Goal: Task Accomplishment & Management: Manage account settings

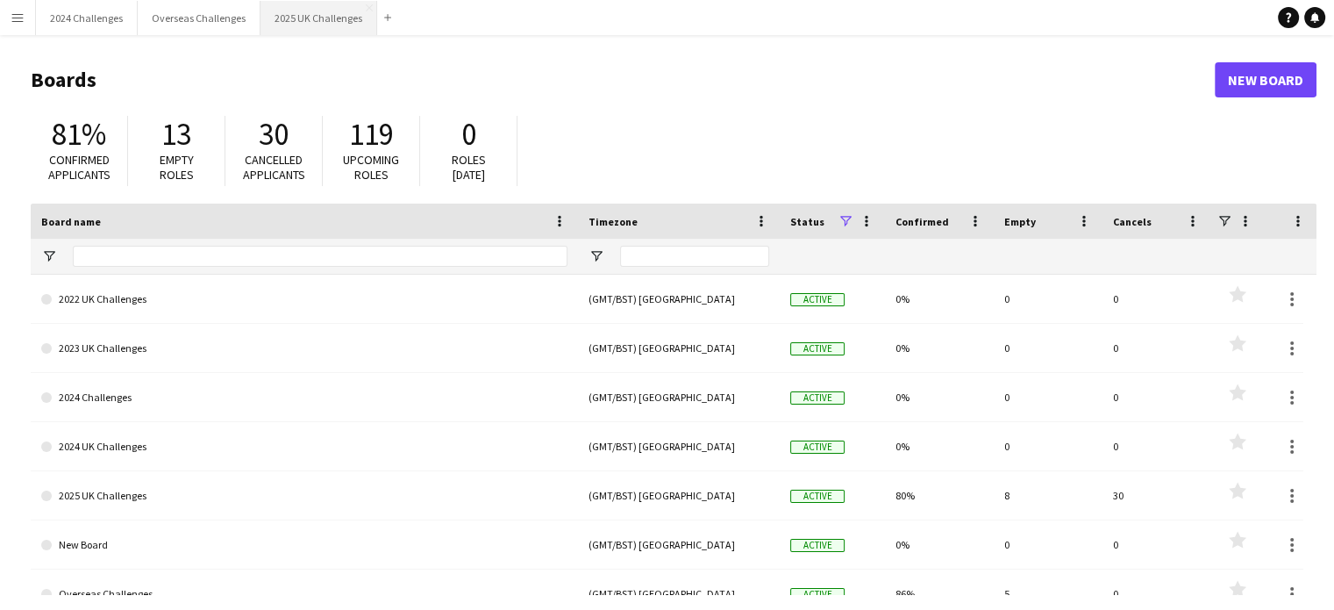
click at [319, 19] on button "2025 UK Challenges Close" at bounding box center [319, 18] width 117 height 34
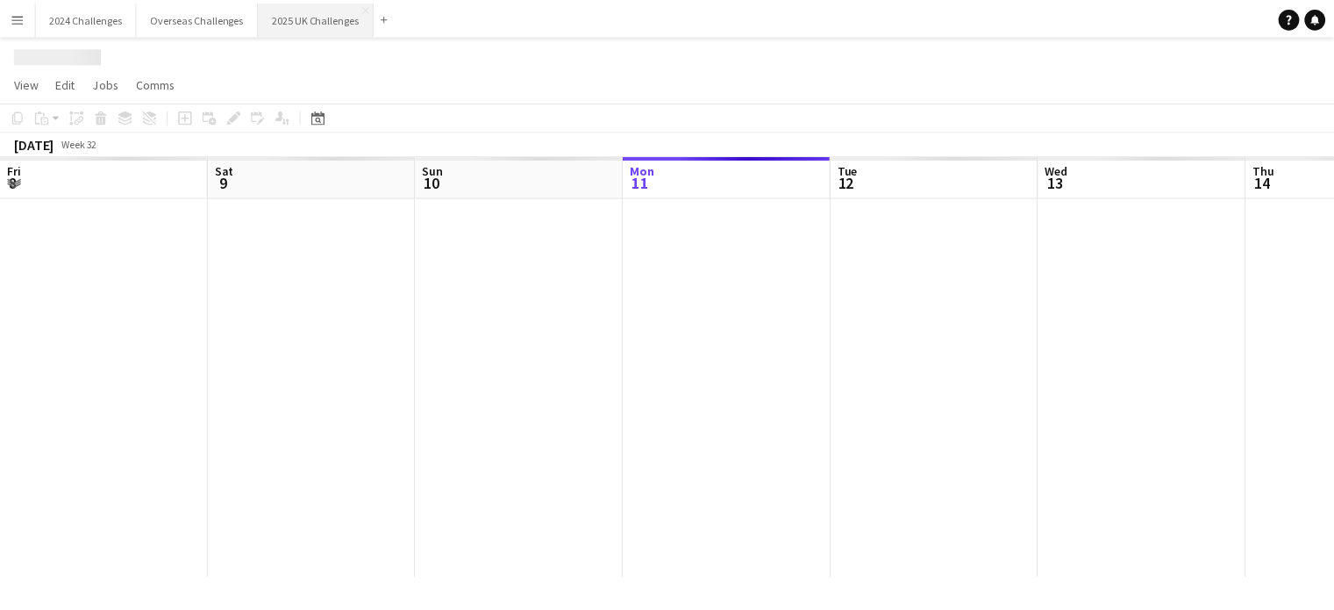
scroll to position [0, 419]
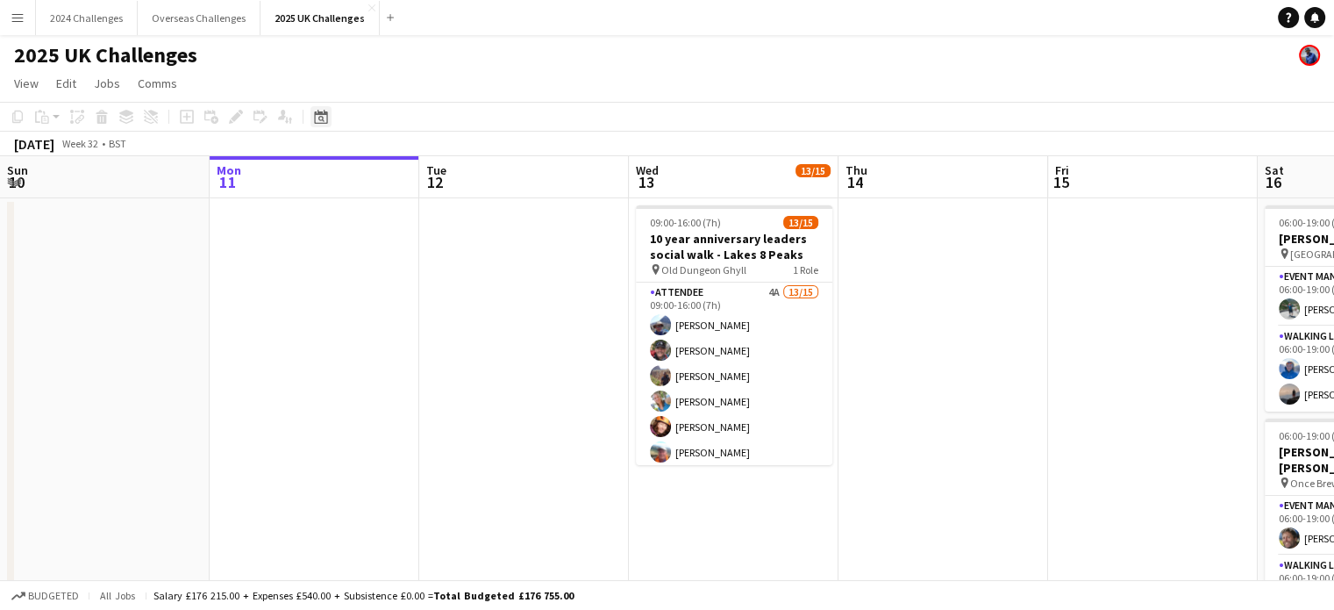
click at [319, 114] on icon at bounding box center [320, 117] width 13 height 14
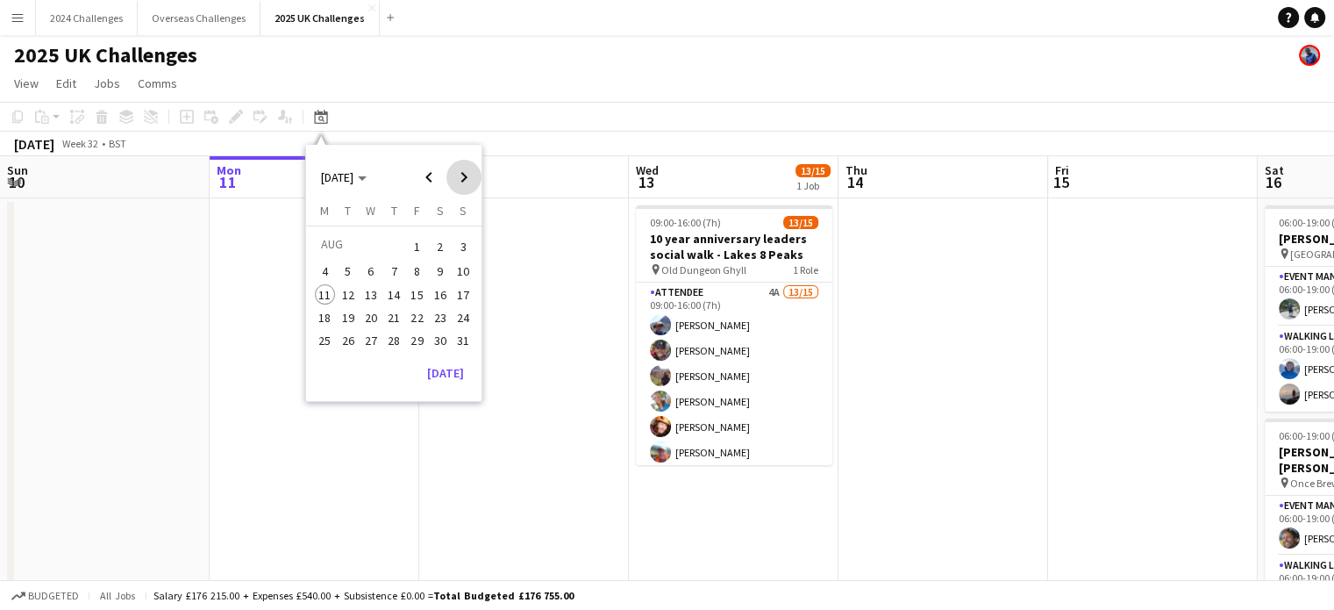
click at [459, 173] on span "Next month" at bounding box center [464, 177] width 35 height 35
click at [413, 259] on span "3" at bounding box center [417, 267] width 21 height 21
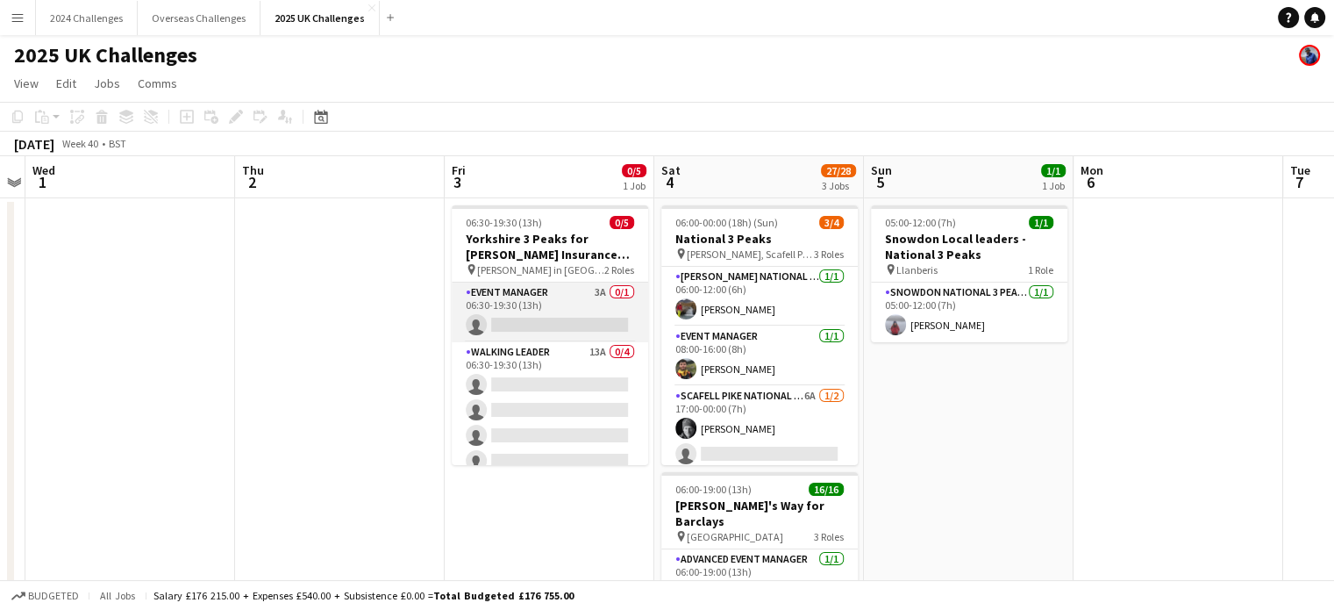
click at [523, 304] on app-card-role "Event Manager 3A 0/1 06:30-19:30 (13h) single-neutral-actions" at bounding box center [550, 313] width 197 height 60
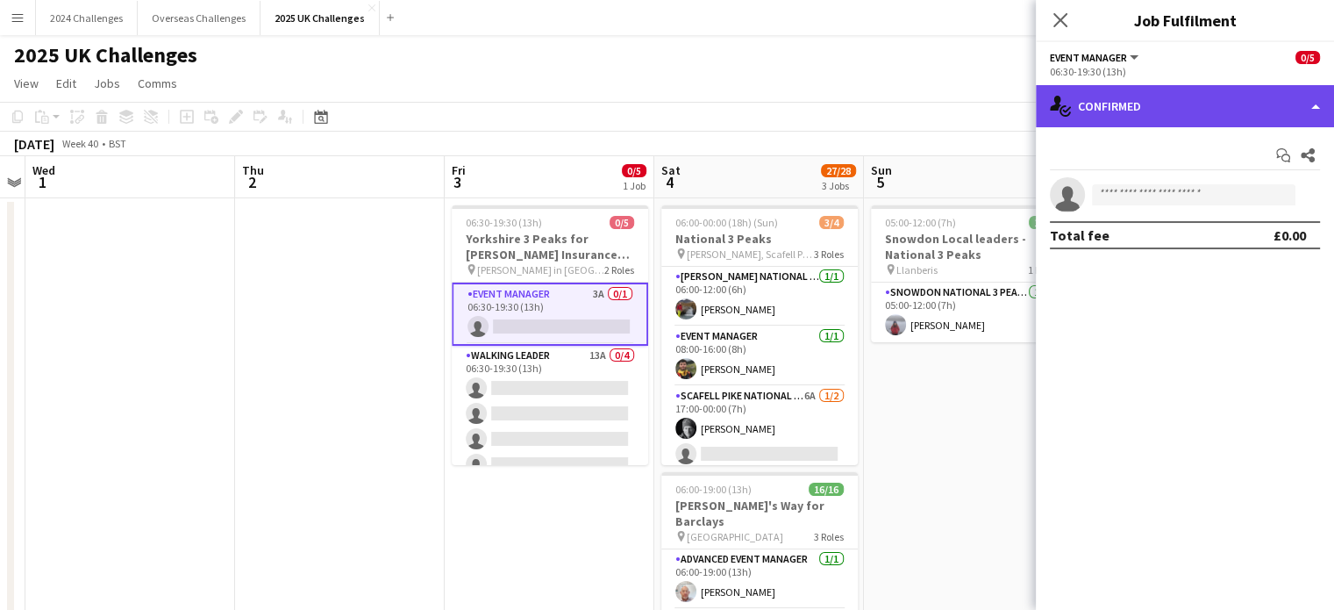
click at [1162, 87] on div "single-neutral-actions-check-2 Confirmed" at bounding box center [1185, 106] width 298 height 42
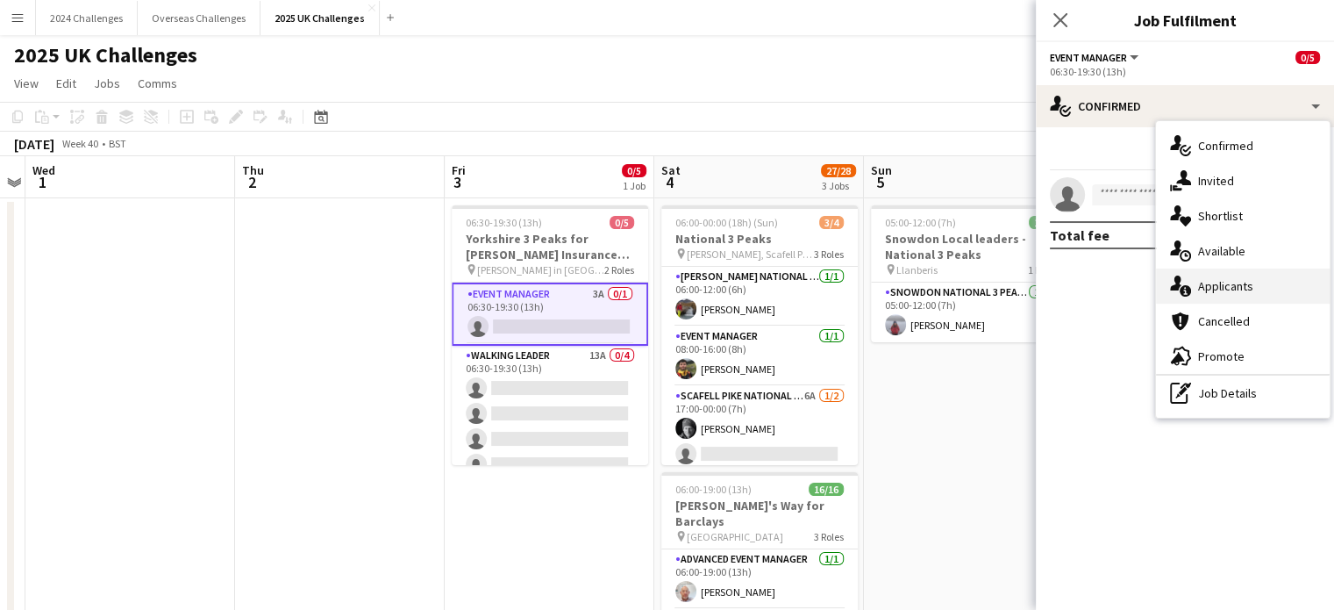
click at [1228, 281] on div "single-neutral-actions-information Applicants" at bounding box center [1243, 285] width 174 height 35
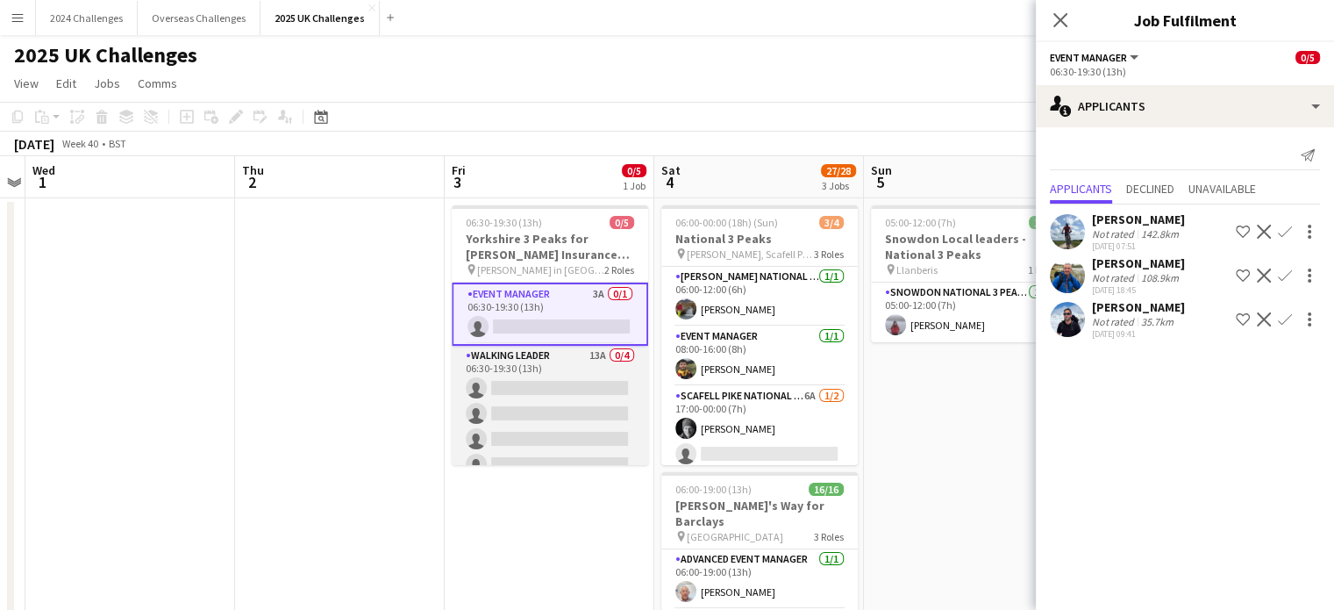
click at [484, 359] on app-card-role "Walking Leader 13A 0/4 06:30-19:30 (13h) single-neutral-actions single-neutral-…" at bounding box center [550, 414] width 197 height 136
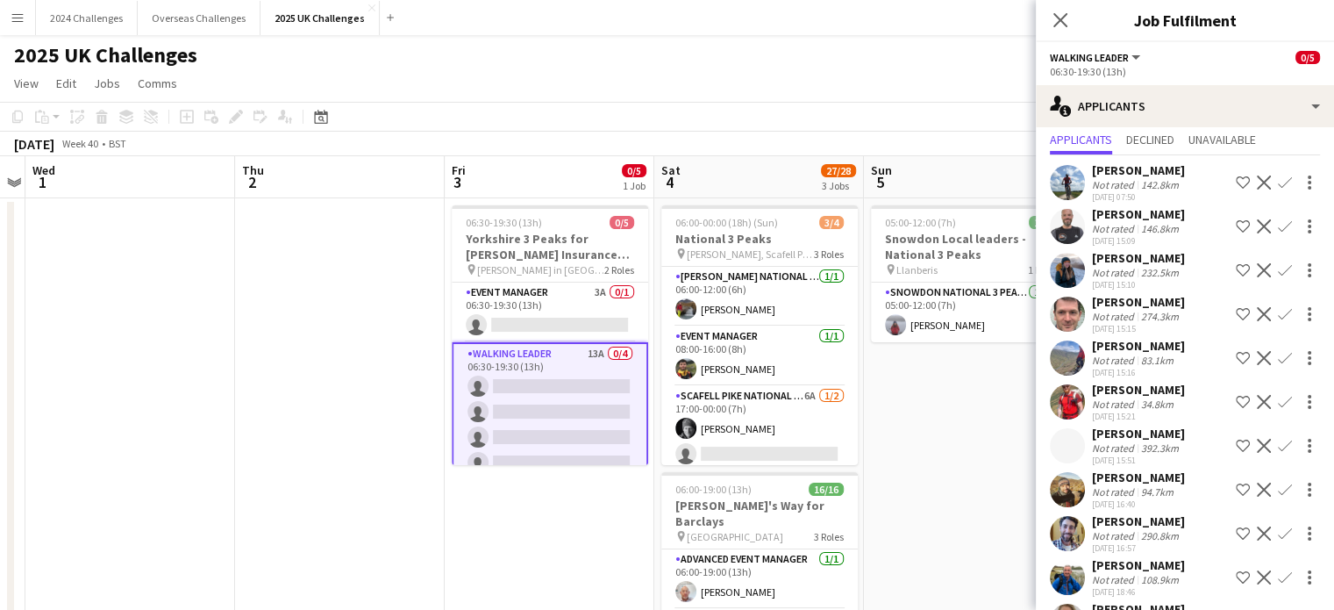
scroll to position [0, 0]
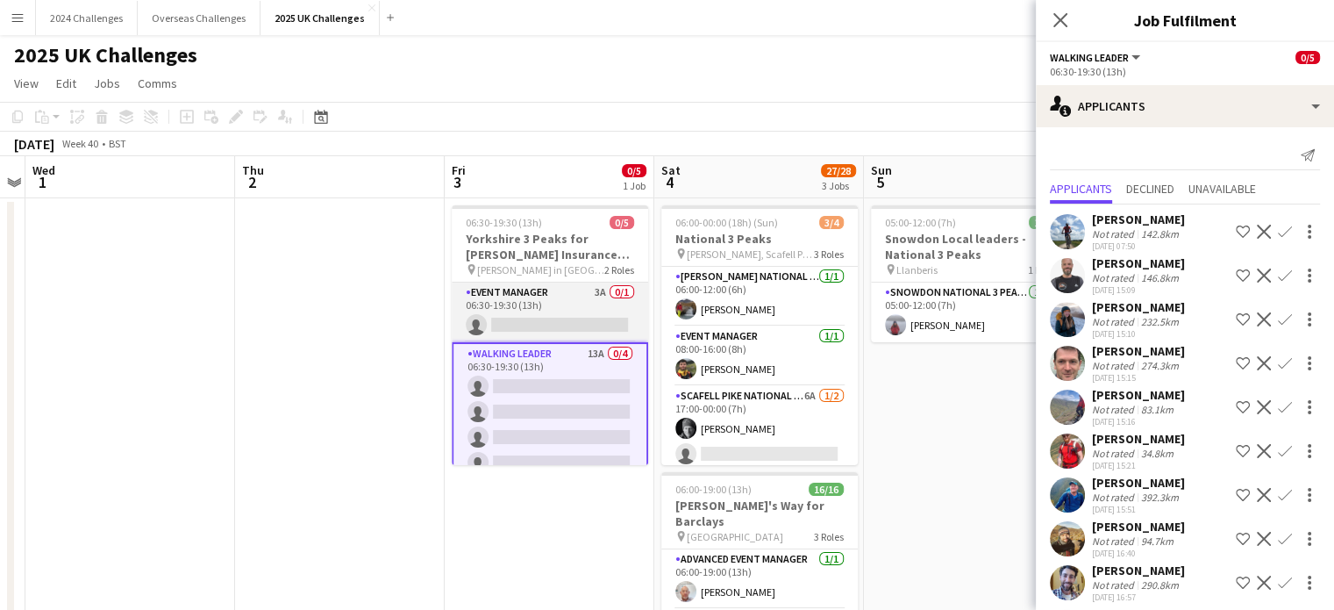
click at [519, 306] on app-card-role "Event Manager 3A 0/1 06:30-19:30 (13h) single-neutral-actions" at bounding box center [550, 313] width 197 height 60
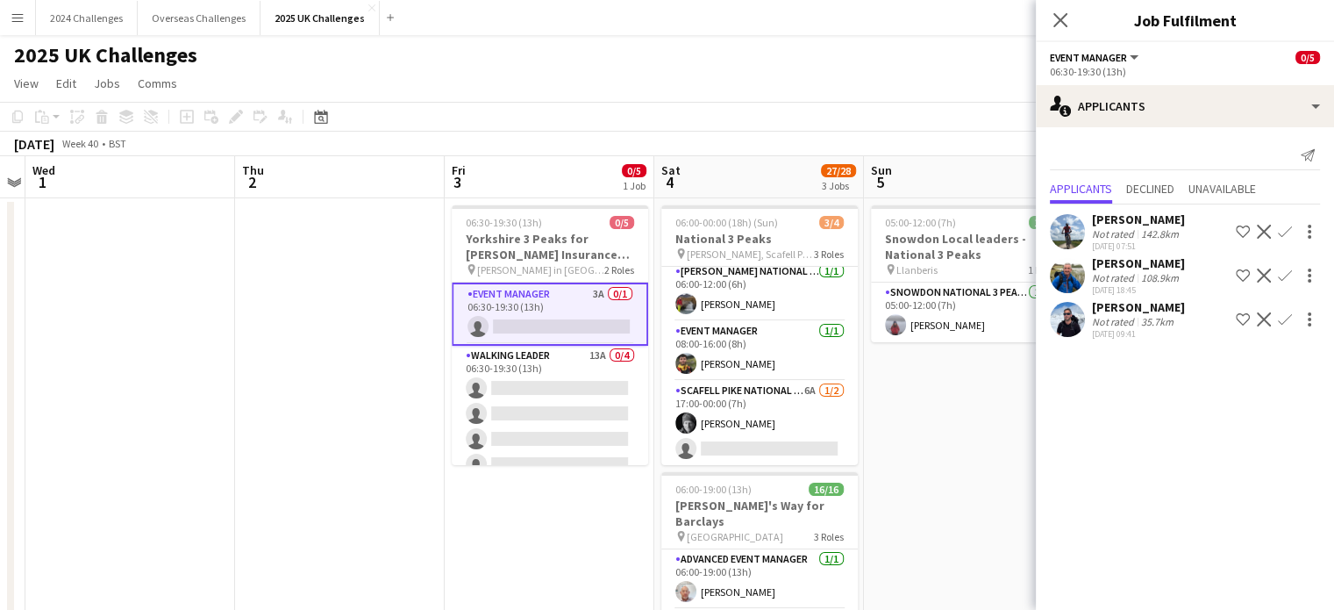
click at [1291, 229] on app-icon "Confirm" at bounding box center [1285, 232] width 14 height 14
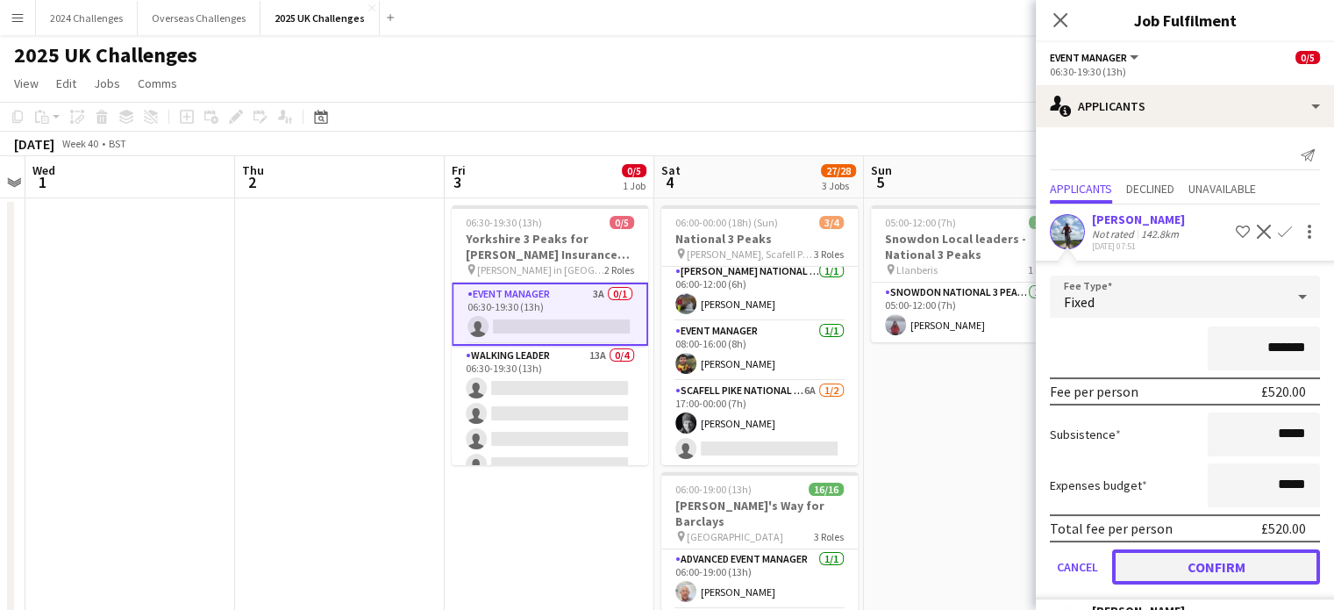
click at [1248, 561] on button "Confirm" at bounding box center [1216, 566] width 208 height 35
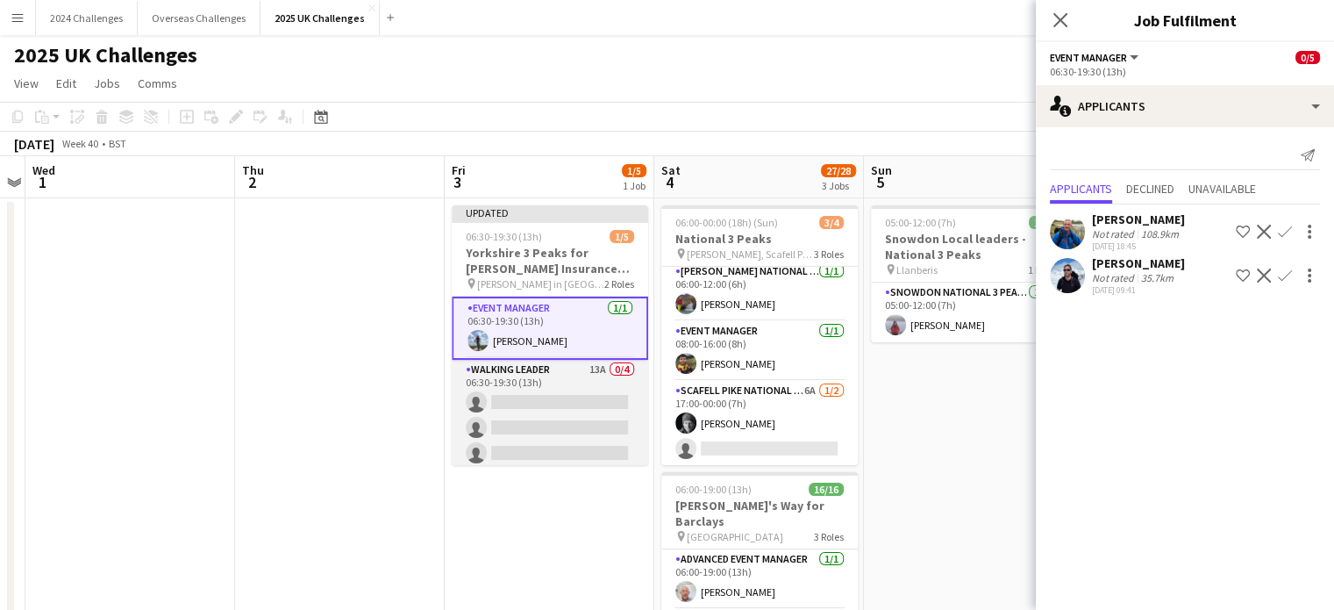
click at [499, 377] on app-card-role "Walking Leader 13A 0/4 06:30-19:30 (13h) single-neutral-actions single-neutral-…" at bounding box center [550, 428] width 197 height 136
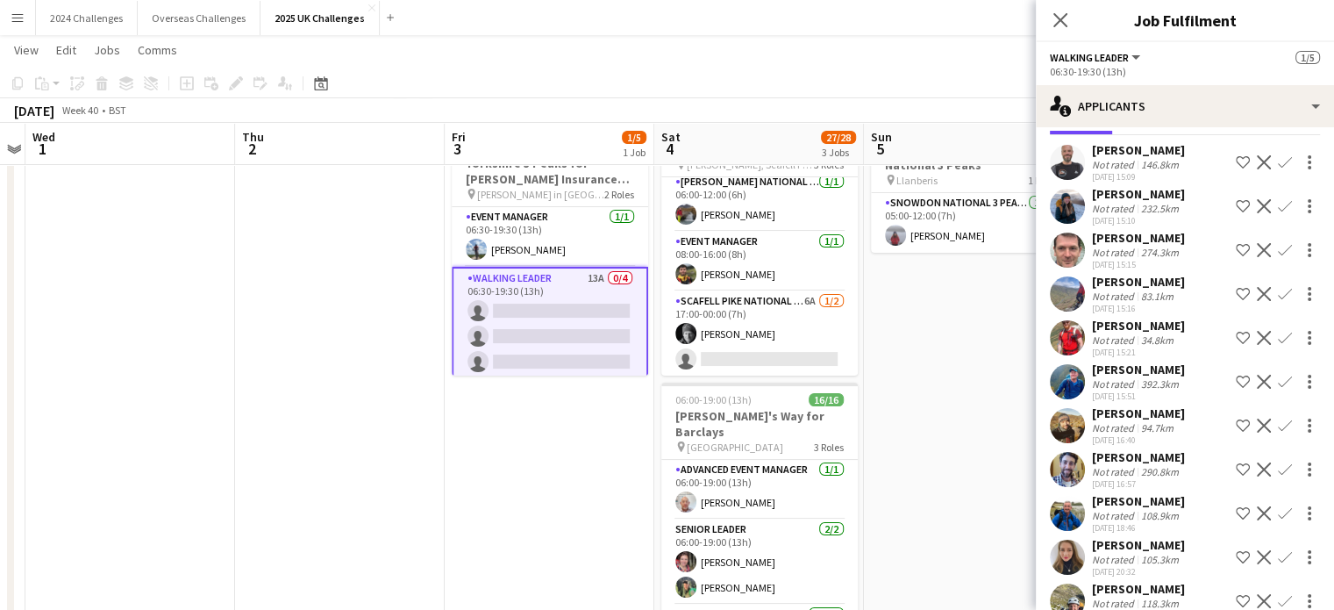
scroll to position [157, 0]
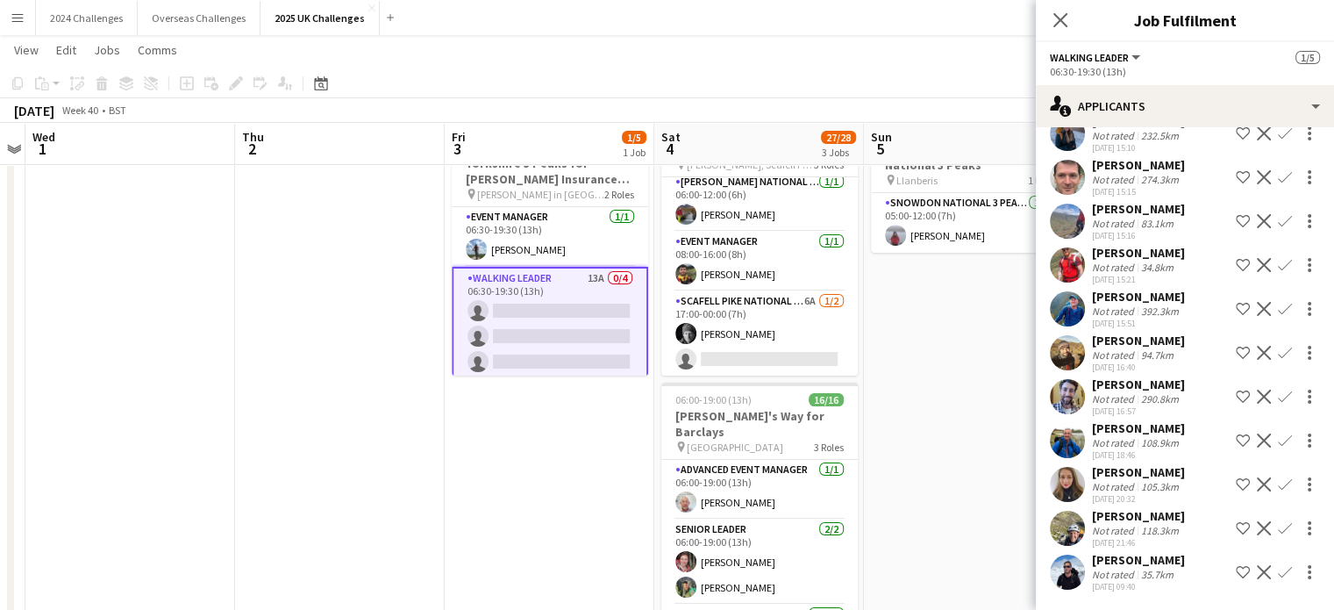
click at [1140, 477] on div "[PERSON_NAME]" at bounding box center [1138, 472] width 93 height 16
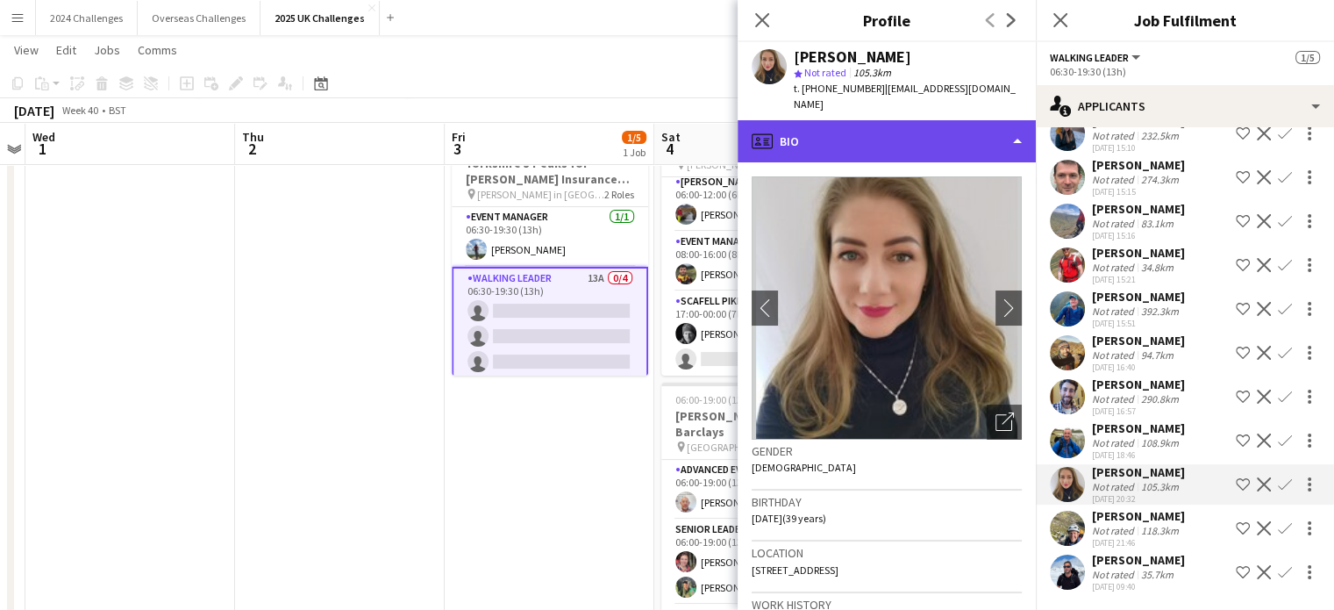
click at [995, 120] on div "profile Bio" at bounding box center [887, 141] width 298 height 42
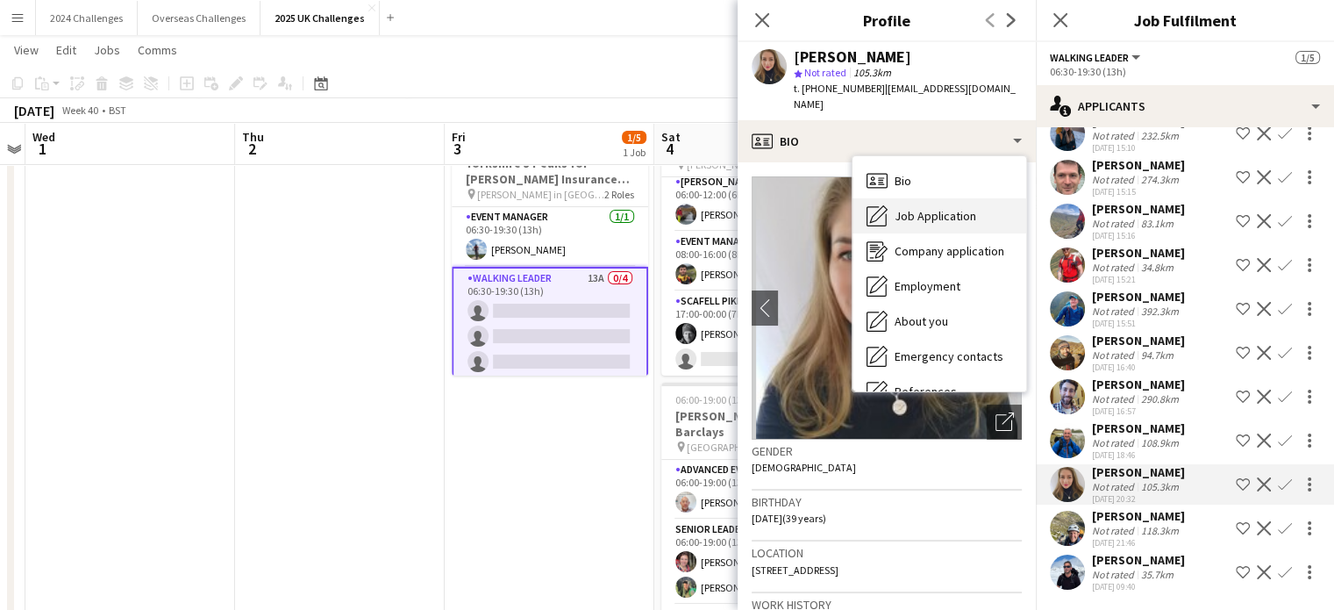
click at [921, 208] on span "Job Application" at bounding box center [936, 216] width 82 height 16
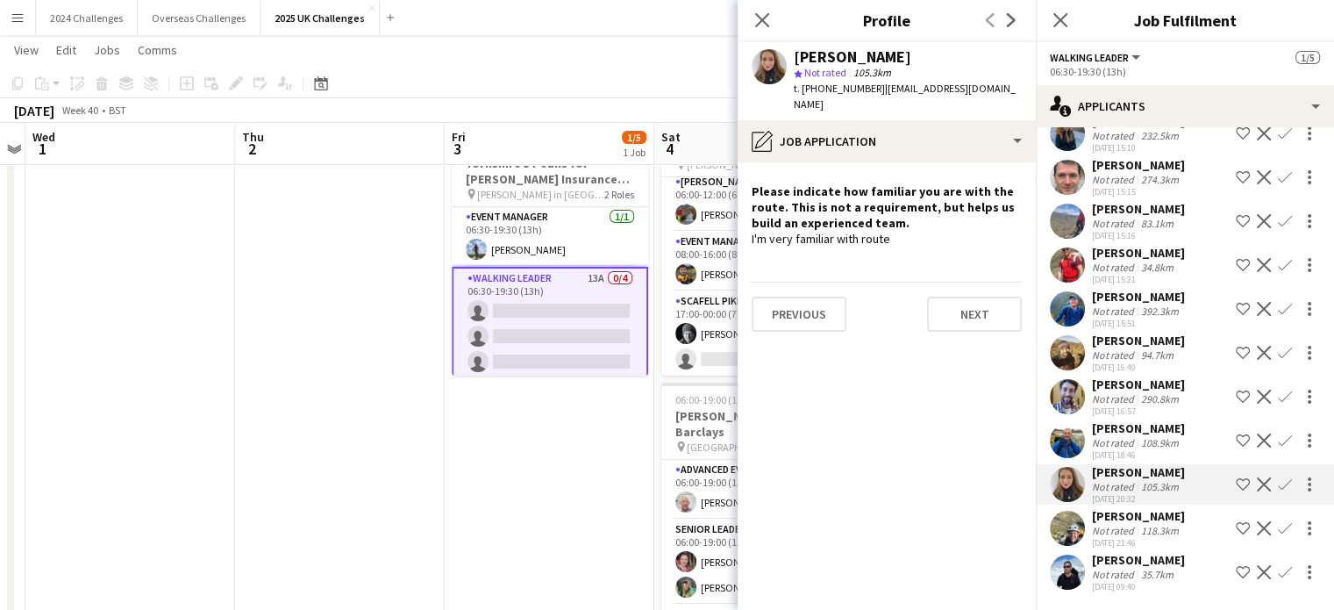
scroll to position [0, 0]
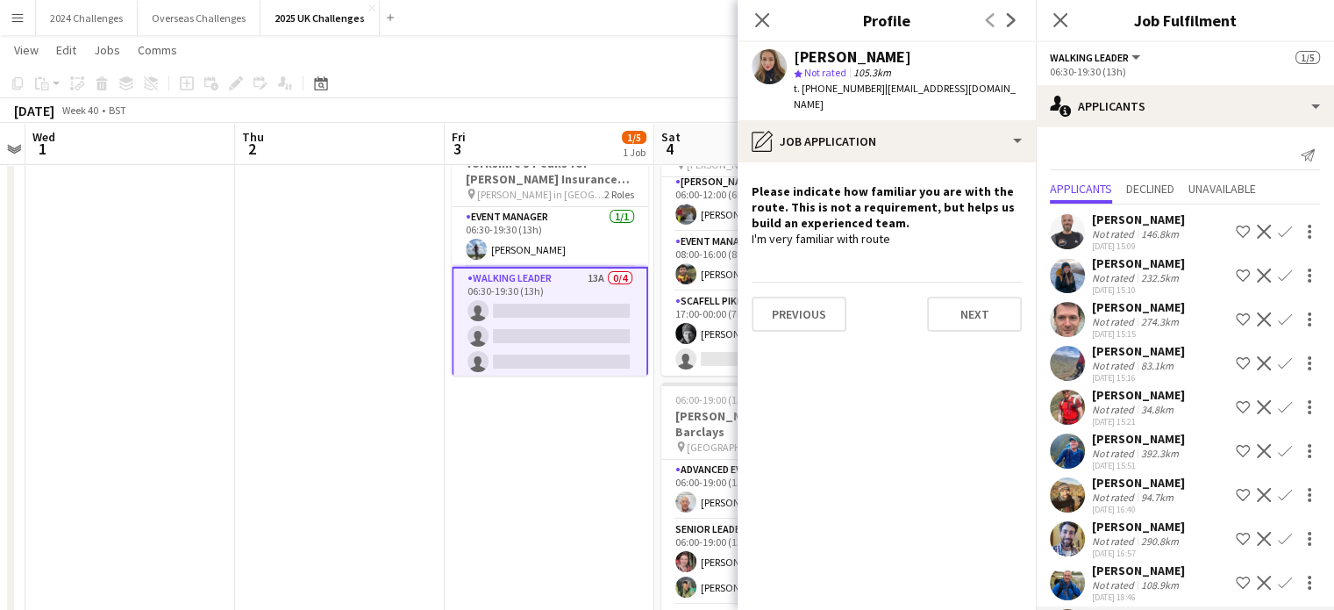
click at [1120, 273] on div "Not rated" at bounding box center [1115, 277] width 46 height 13
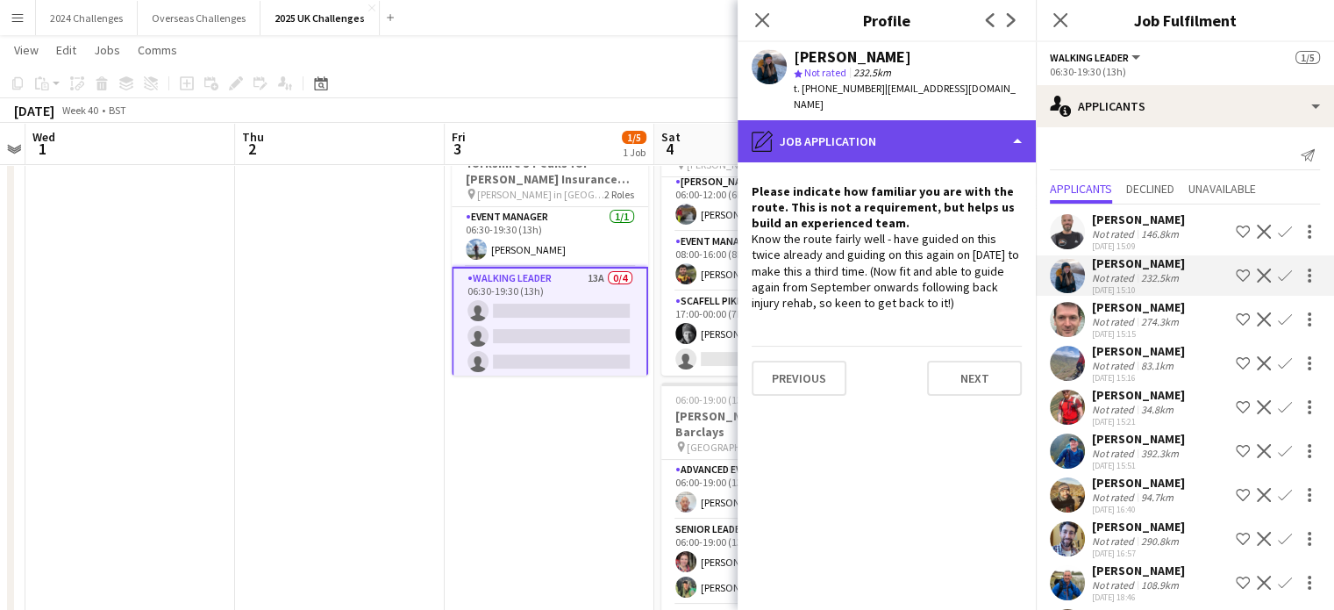
click at [1011, 135] on div "pencil4 Job Application" at bounding box center [887, 141] width 298 height 42
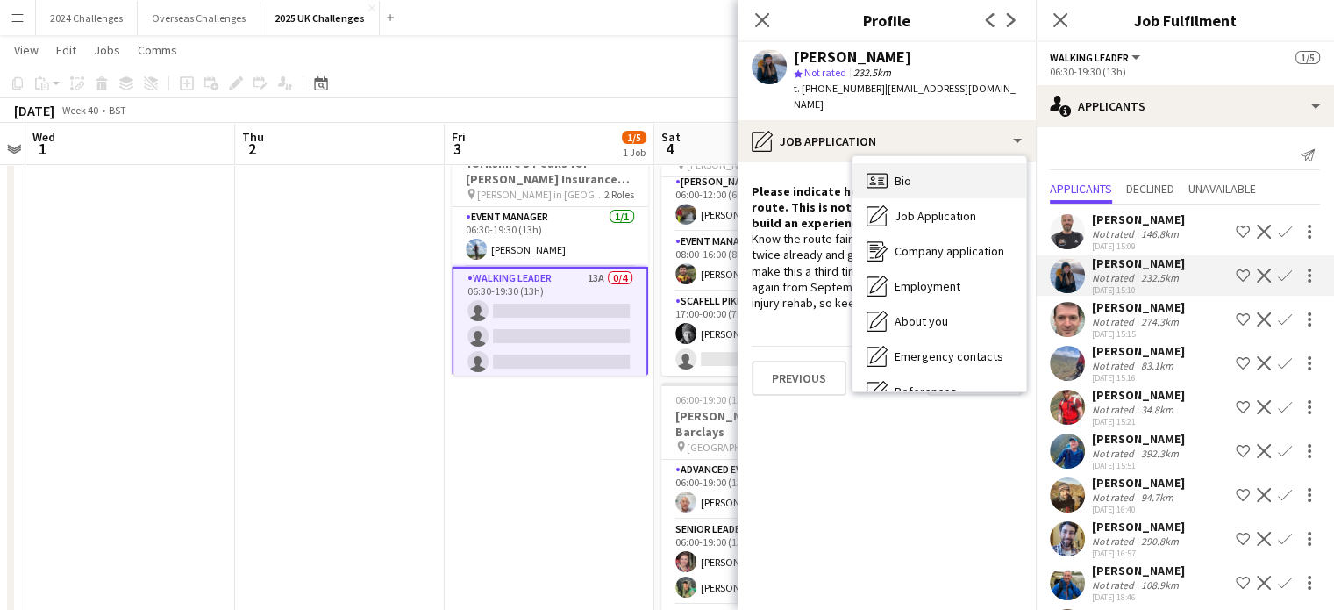
click at [950, 177] on div "Bio Bio" at bounding box center [940, 180] width 174 height 35
